Goal: Navigation & Orientation: Understand site structure

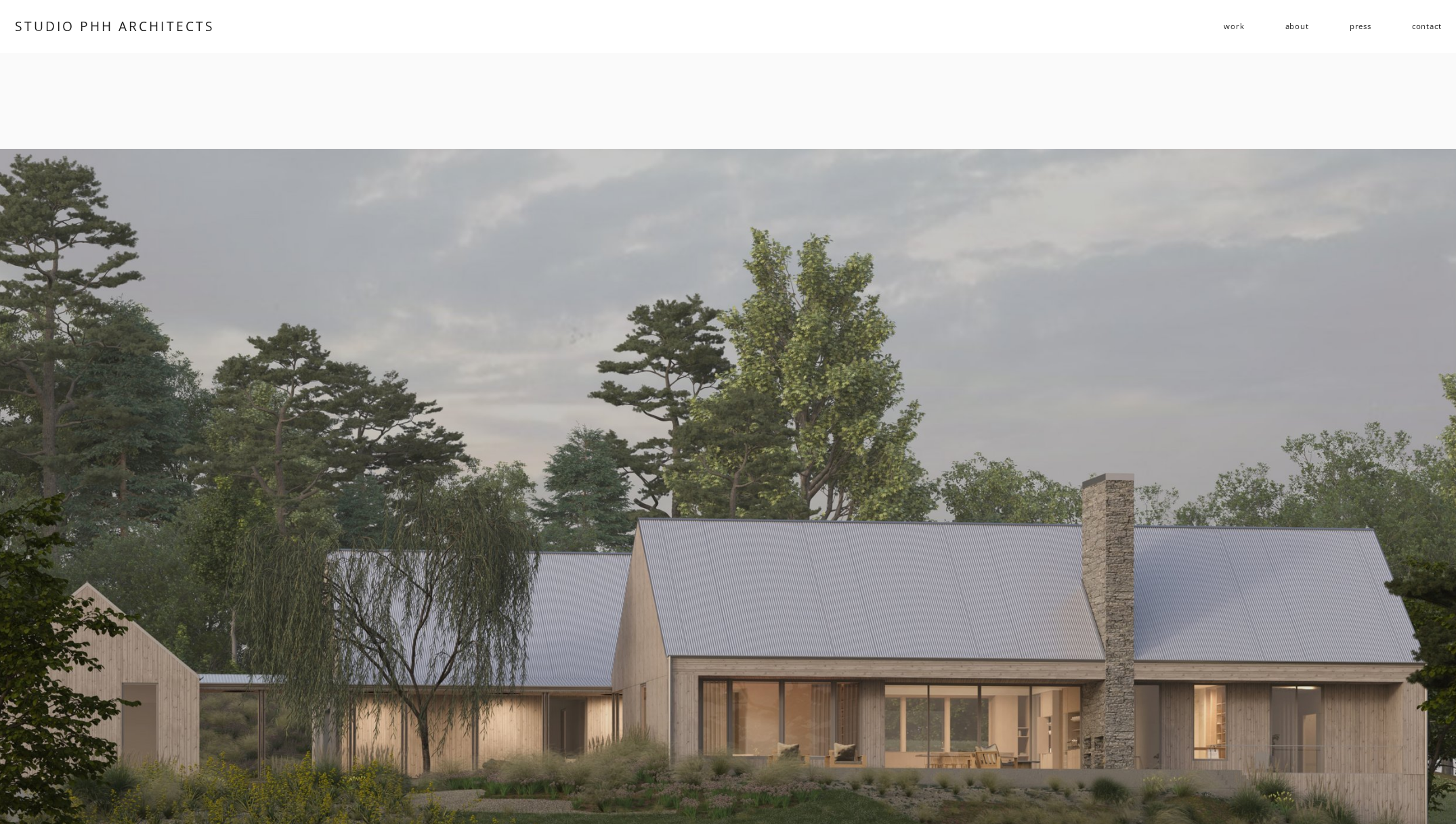
click at [1294, 34] on link "about" at bounding box center [1297, 27] width 24 height 21
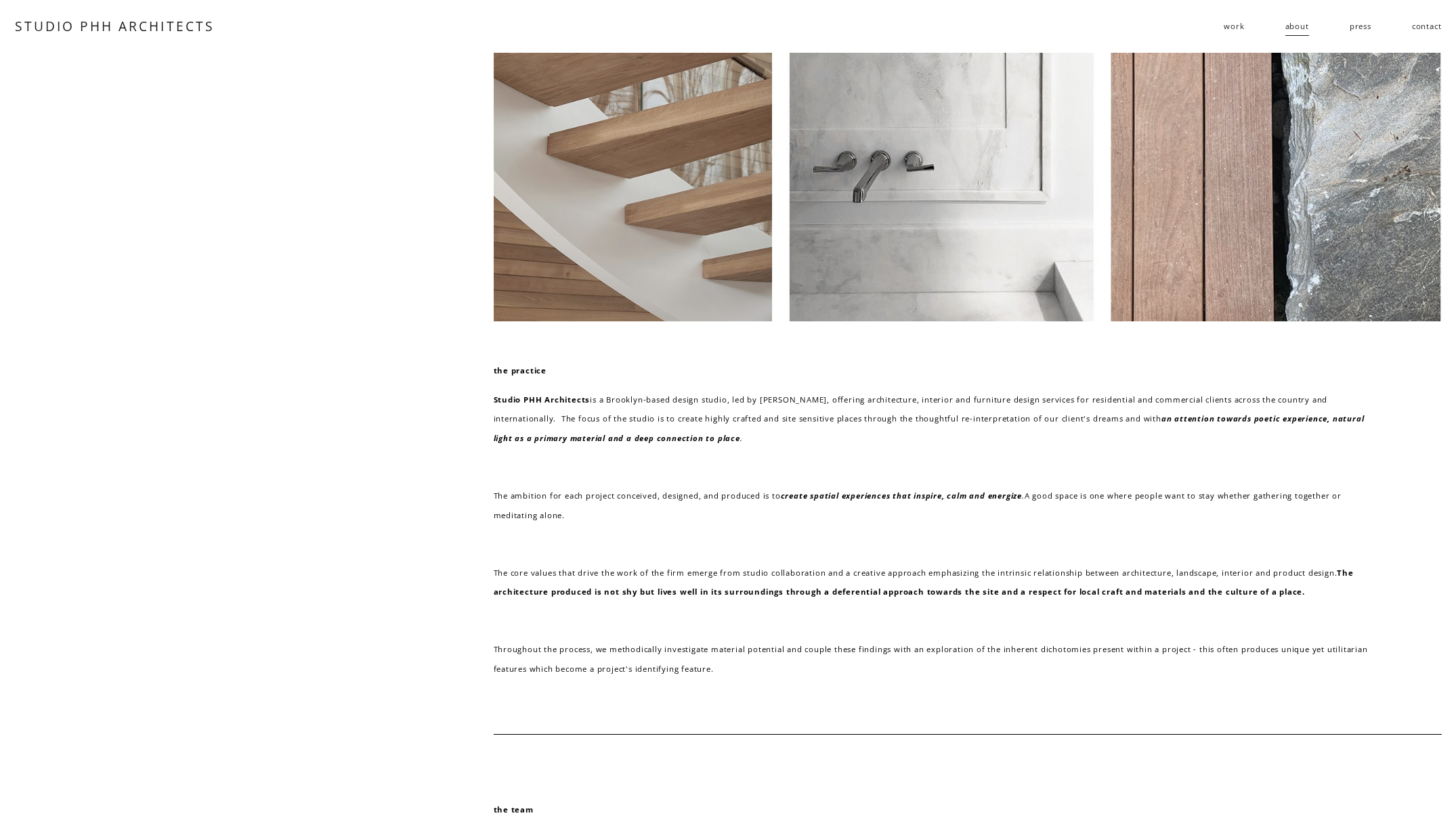
click at [1231, 34] on span "work" at bounding box center [1234, 26] width 21 height 20
click at [172, 27] on link "STUDIO PHH ARCHITECTS" at bounding box center [115, 26] width 200 height 17
